Goal: Information Seeking & Learning: Check status

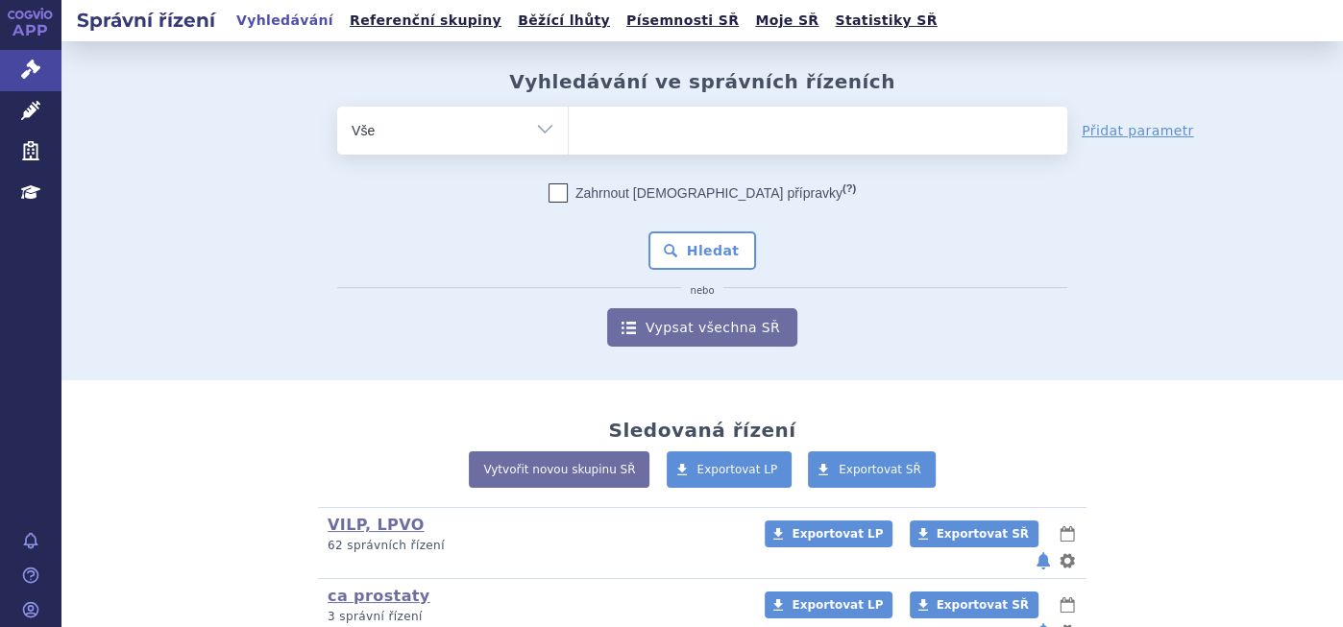
scroll to position [320, 0]
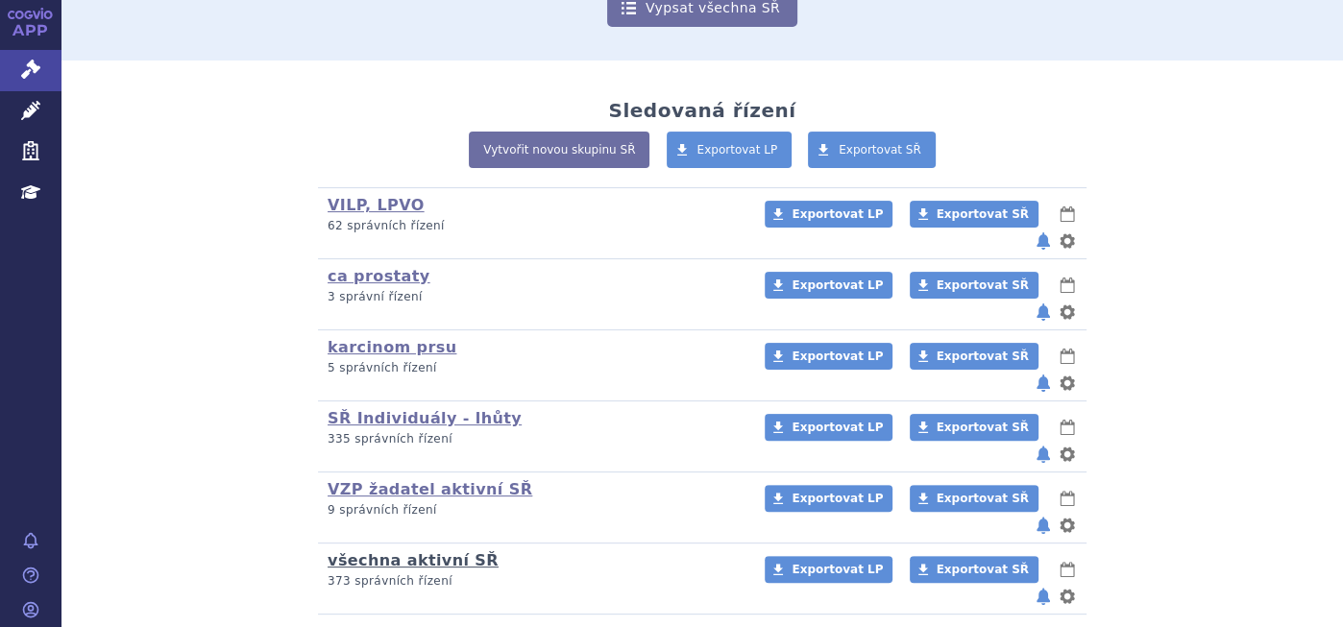
click at [382, 551] on link "všechna aktivní SŘ" at bounding box center [413, 560] width 171 height 18
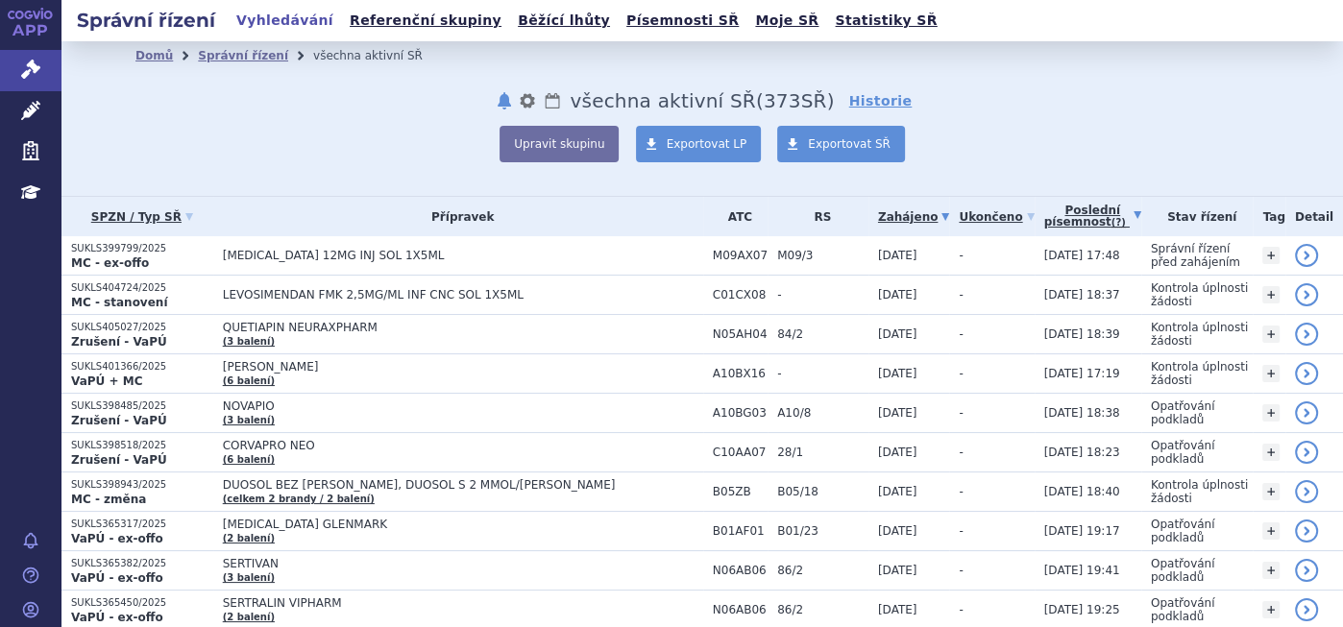
click at [1051, 218] on link "Poslední písemnost (?)" at bounding box center [1092, 216] width 97 height 39
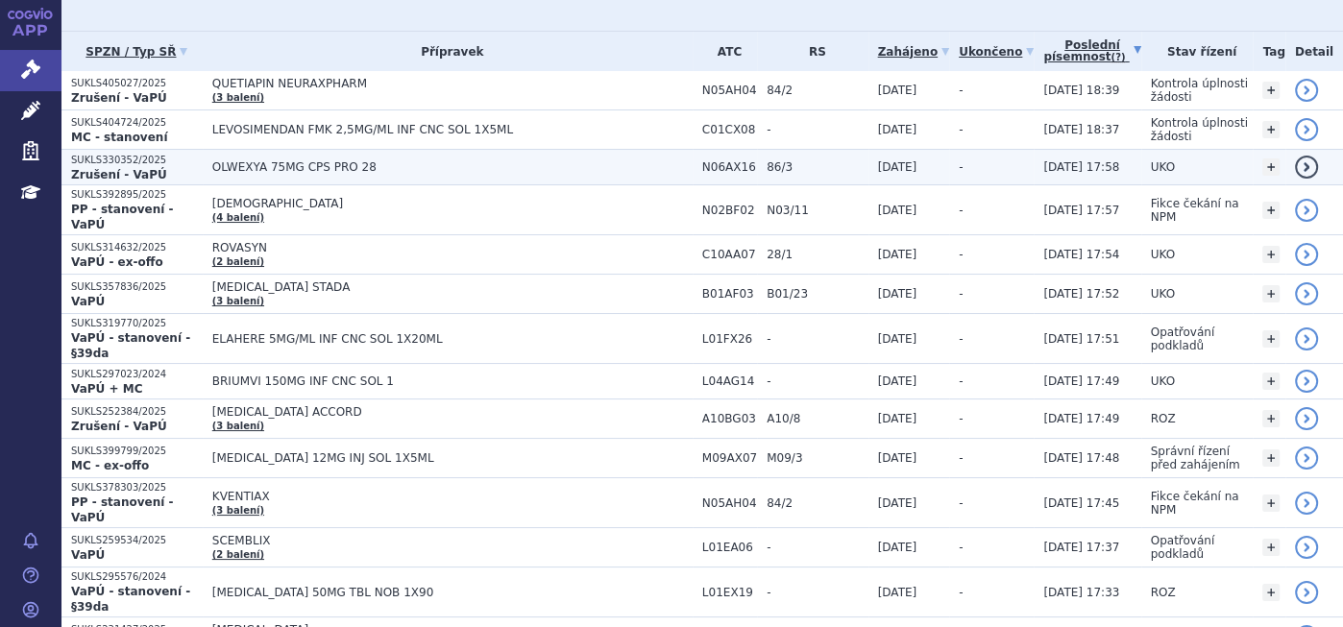
scroll to position [213, 0]
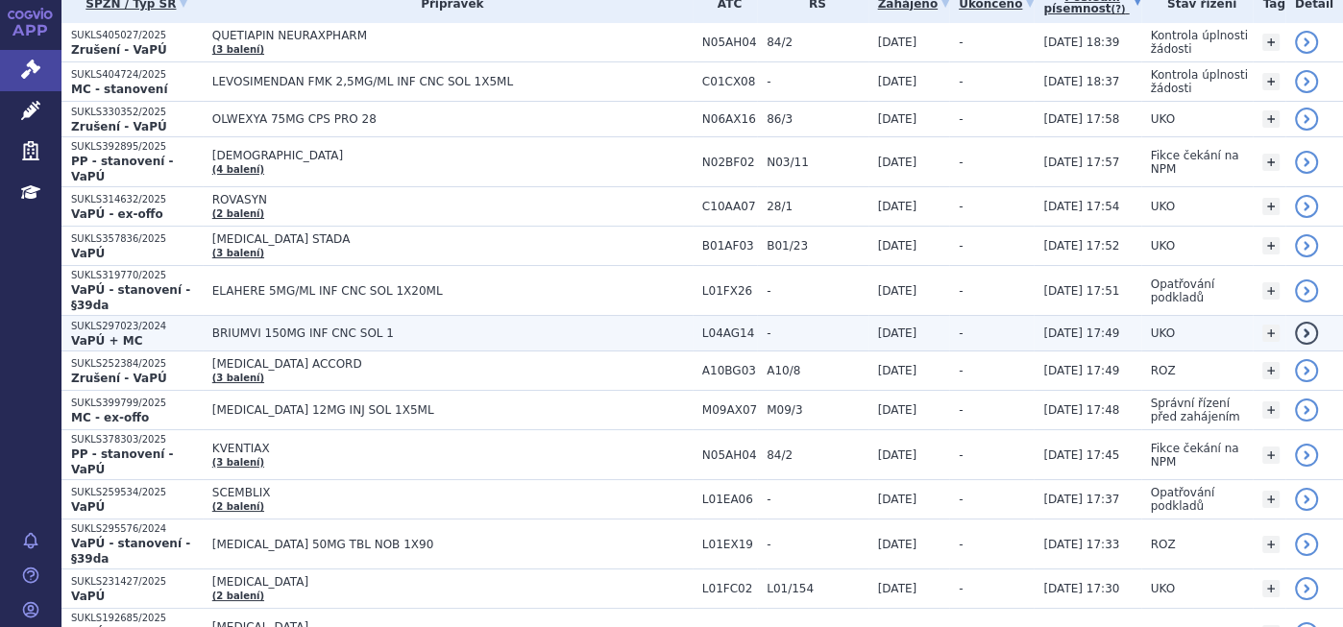
click at [175, 320] on p "SUKLS297023/2024" at bounding box center [137, 326] width 132 height 13
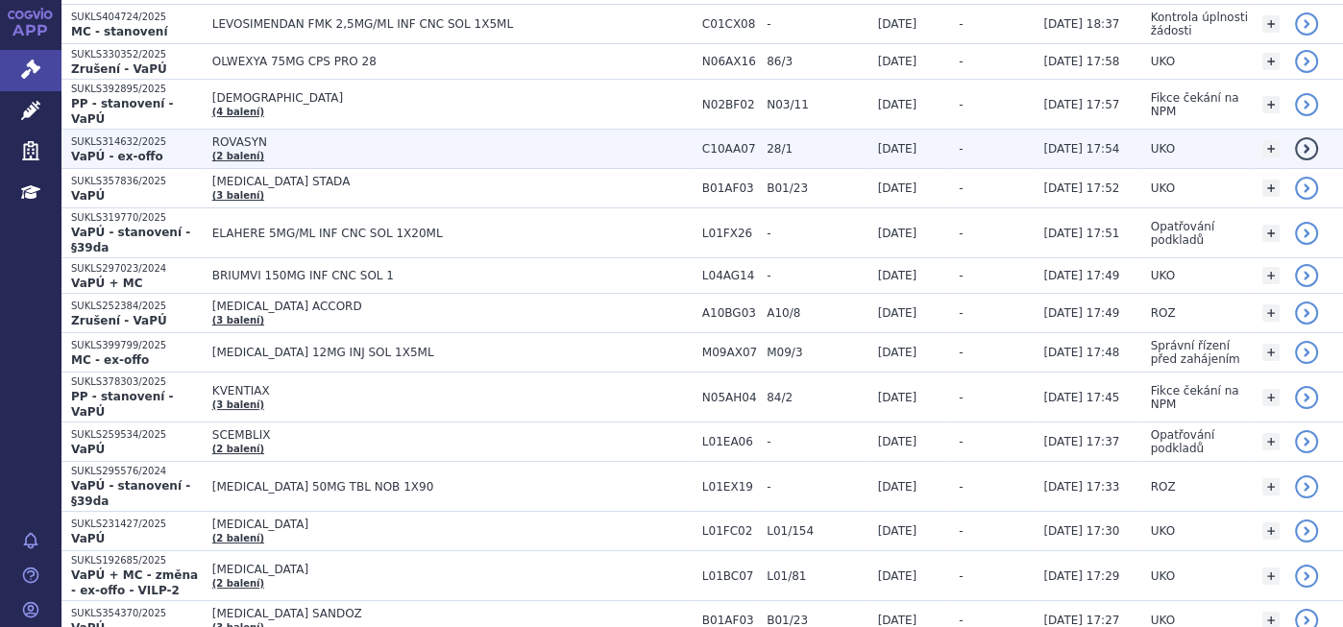
scroll to position [320, 0]
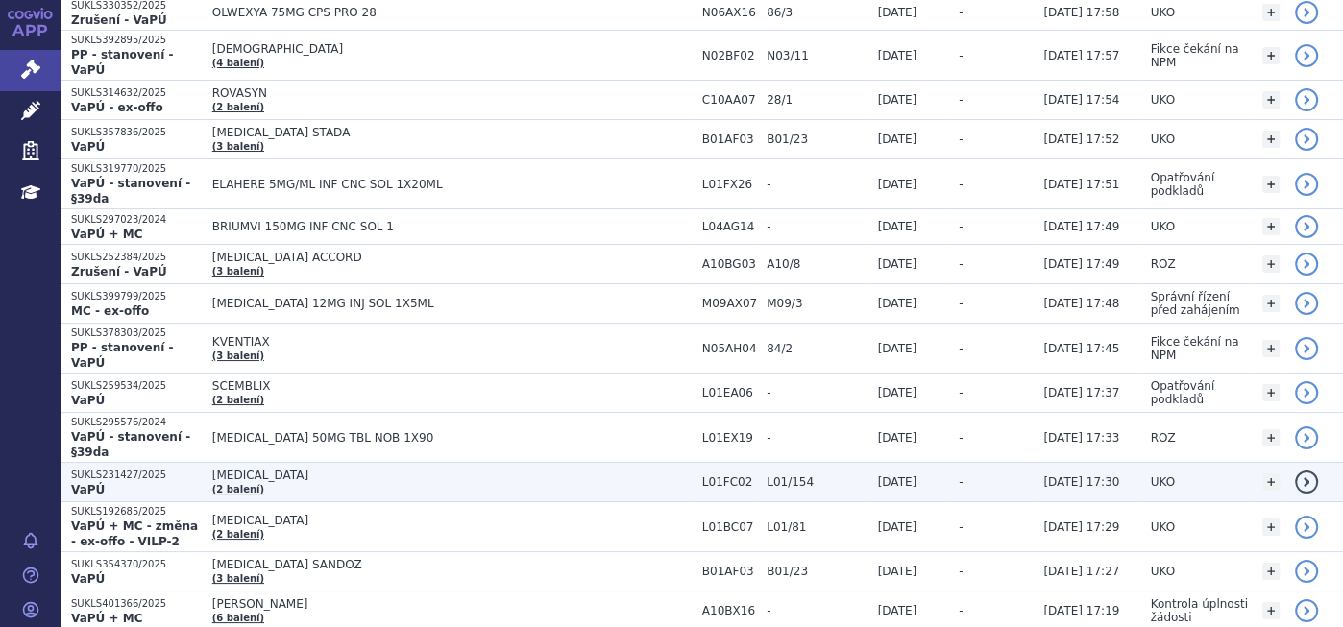
click at [163, 482] on p "VaPÚ" at bounding box center [137, 489] width 132 height 15
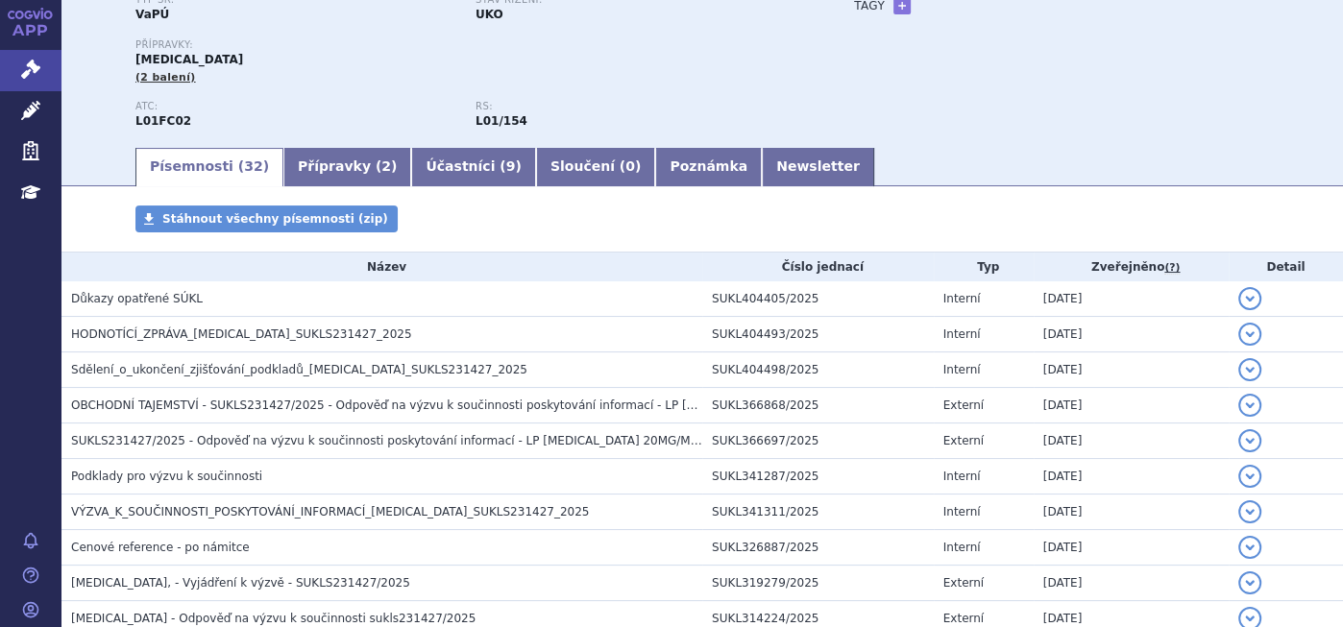
scroll to position [213, 0]
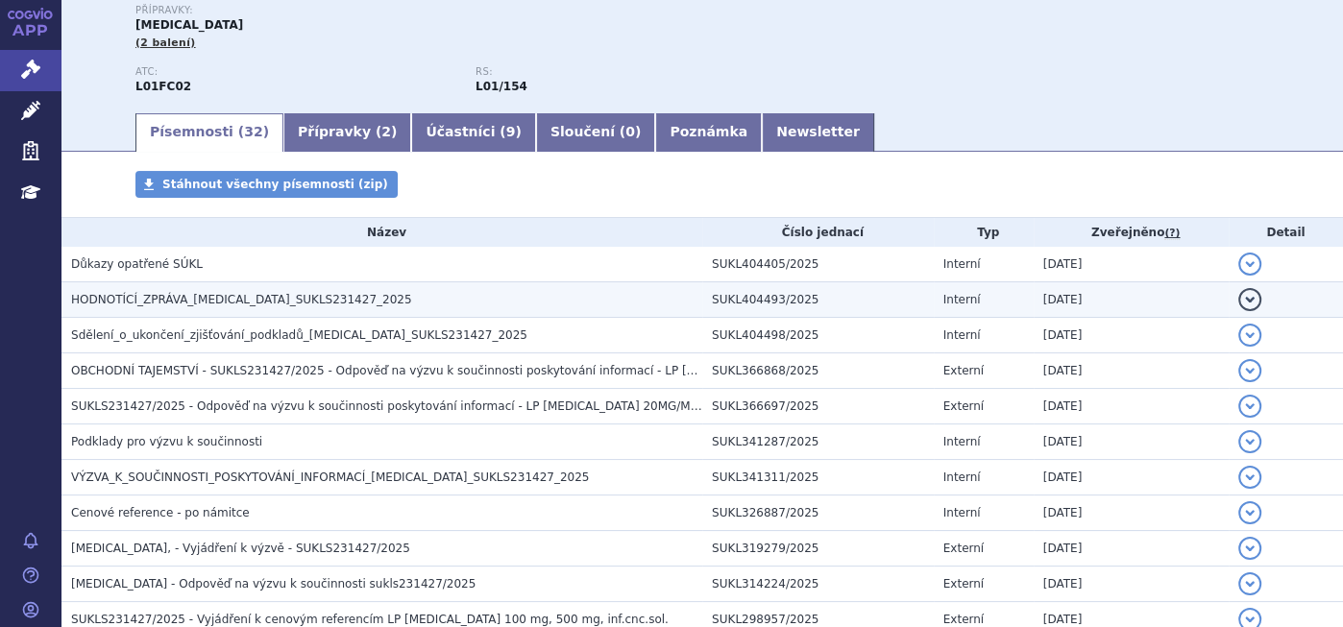
click at [223, 300] on span "HODNOTÍCÍ_ZPRÁVA_[MEDICAL_DATA]_SUKLS231427_2025" at bounding box center [241, 299] width 341 height 13
